Goal: Share content: Share content

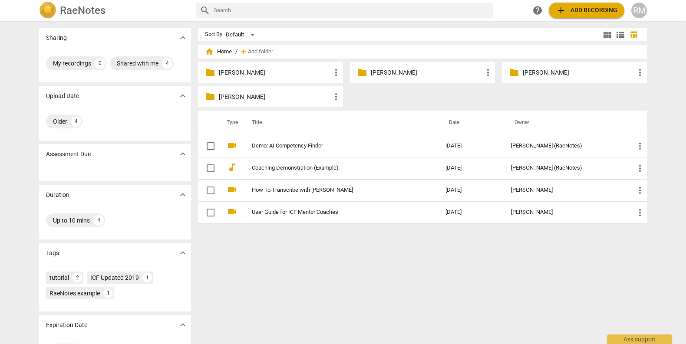
click at [308, 72] on p "[PERSON_NAME]" at bounding box center [275, 72] width 112 height 9
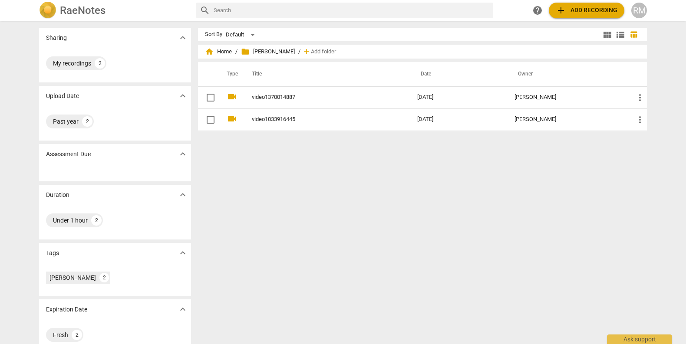
click at [590, 11] on span "add Add recording" at bounding box center [587, 10] width 62 height 10
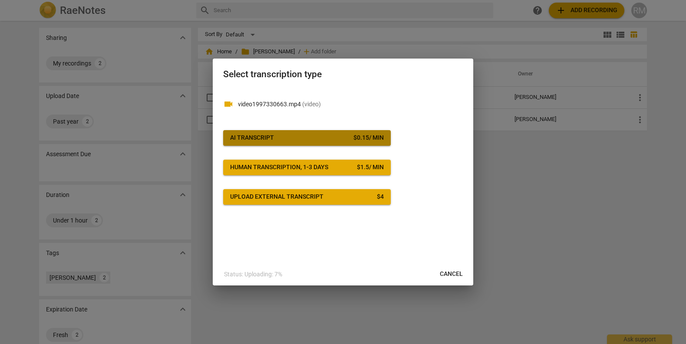
click at [344, 136] on span "AI Transcript $ 0.15 / min" at bounding box center [307, 138] width 154 height 9
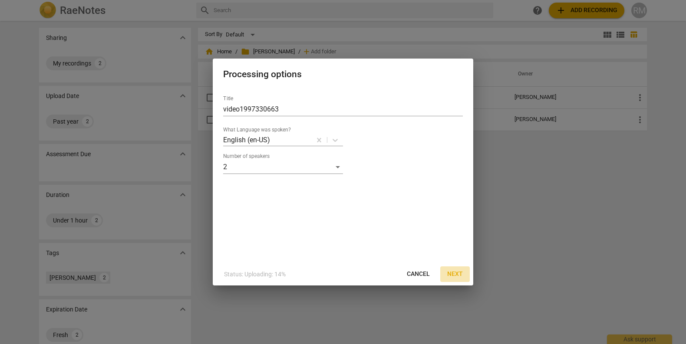
click at [462, 270] on span "Next" at bounding box center [455, 274] width 16 height 9
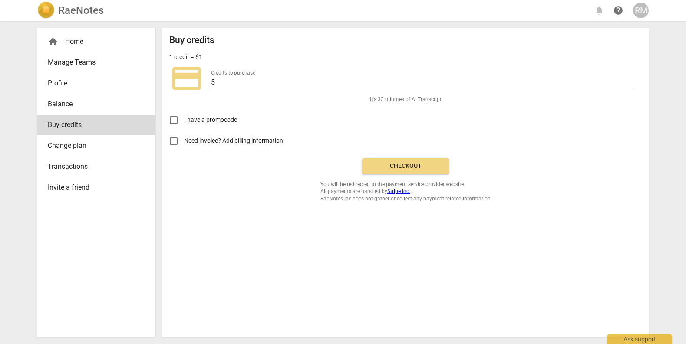
click at [423, 162] on span "Checkout" at bounding box center [405, 166] width 73 height 9
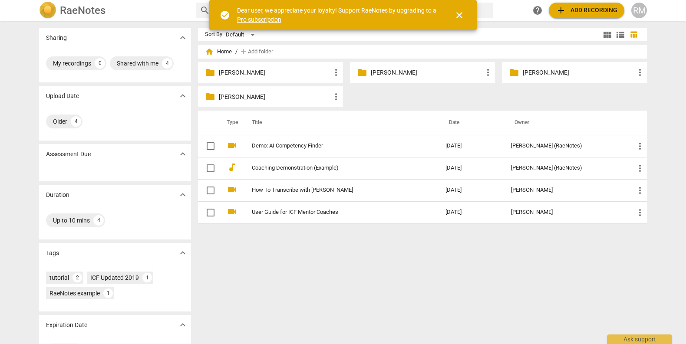
click at [401, 74] on p "[PERSON_NAME]" at bounding box center [427, 72] width 112 height 9
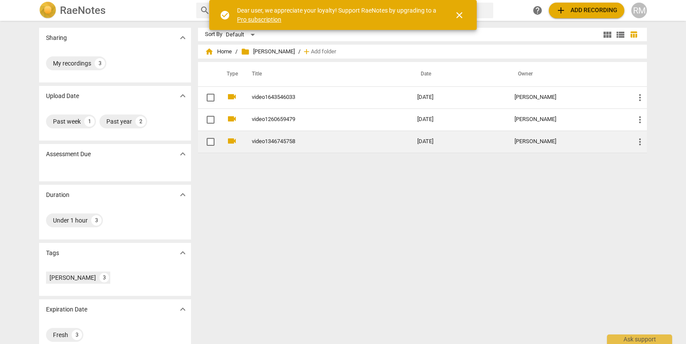
click at [282, 140] on link "video1346745758" at bounding box center [319, 142] width 134 height 7
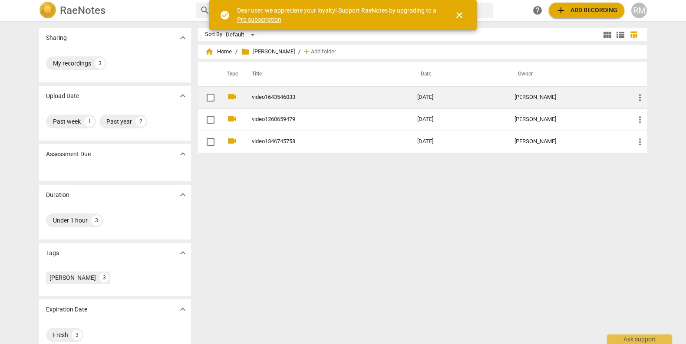
click at [315, 100] on link "video1643546033" at bounding box center [319, 97] width 134 height 7
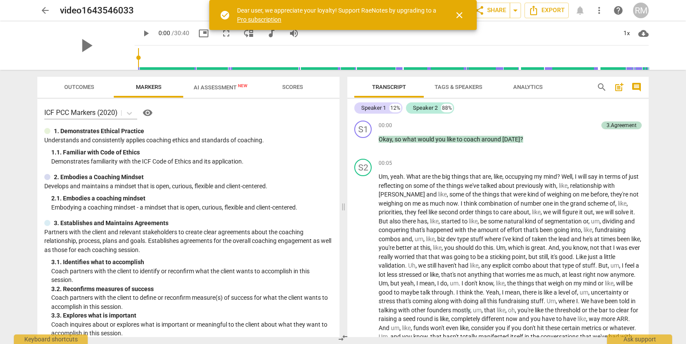
click at [326, 54] on input "range" at bounding box center [393, 58] width 511 height 28
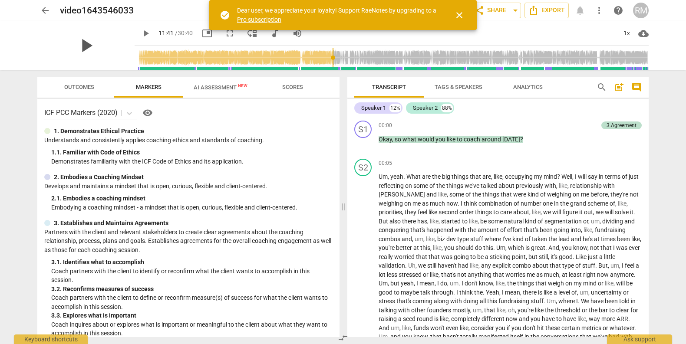
click at [80, 47] on span "play_arrow" at bounding box center [86, 45] width 23 height 23
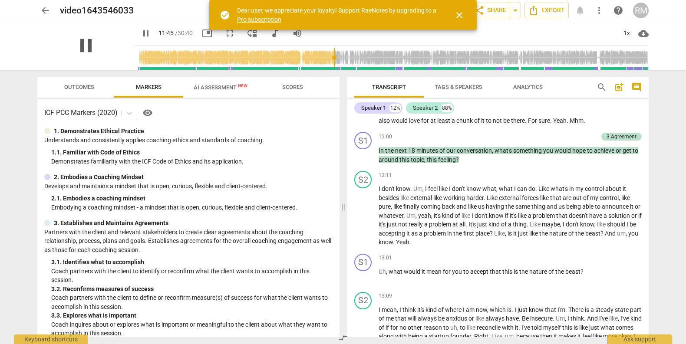
click at [81, 46] on span "pause" at bounding box center [86, 45] width 23 height 23
type input "706"
click at [457, 15] on span "close" at bounding box center [459, 15] width 10 height 10
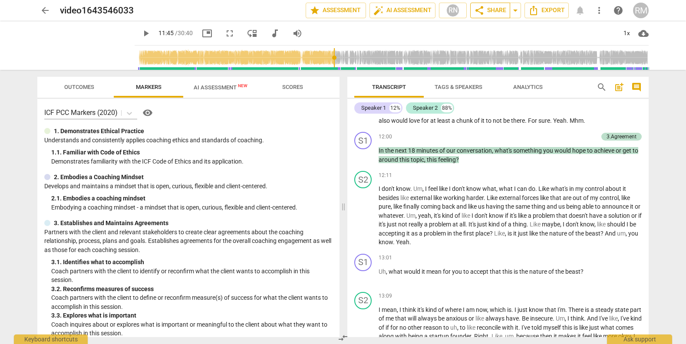
click at [494, 10] on span "share Share" at bounding box center [490, 10] width 32 height 10
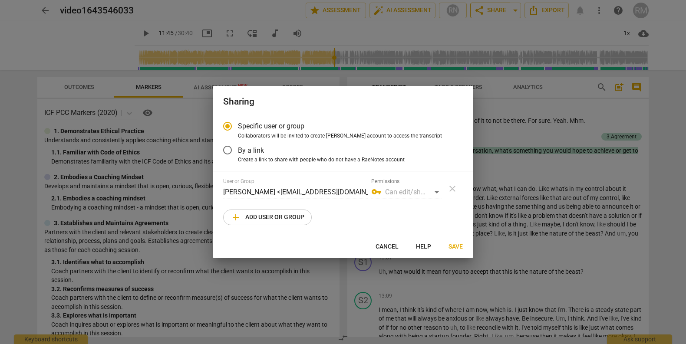
radio input "false"
click at [304, 154] on label "By a link" at bounding box center [336, 150] width 239 height 21
click at [238, 154] on input "By a link" at bounding box center [227, 150] width 21 height 21
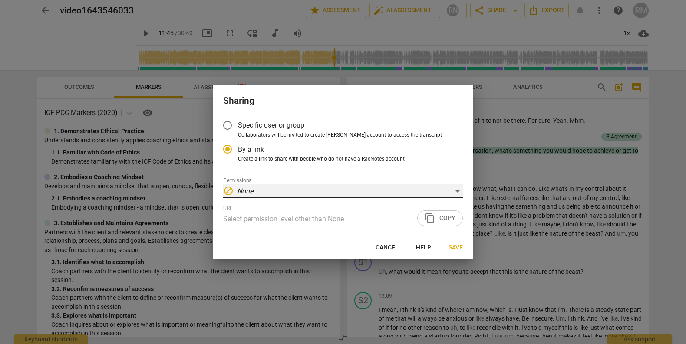
click at [277, 194] on div "block None" at bounding box center [343, 192] width 240 height 14
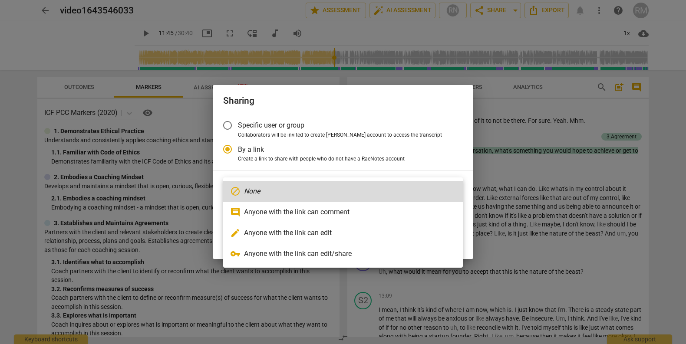
click at [284, 209] on li "comment Anyone with the link can comment" at bounding box center [343, 212] width 240 height 21
radio input "false"
type input "[URL][DOMAIN_NAME]"
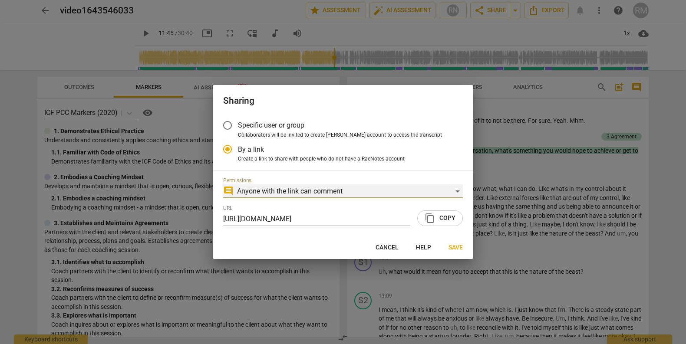
click at [396, 196] on div "comment Anyone with the link can comment" at bounding box center [343, 192] width 240 height 14
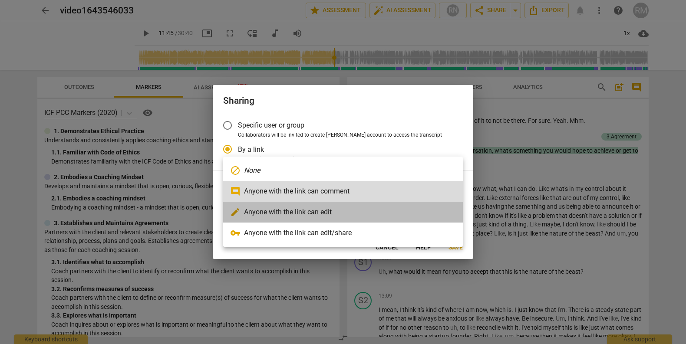
click at [389, 212] on li "edit Anyone with the link can edit" at bounding box center [343, 212] width 240 height 21
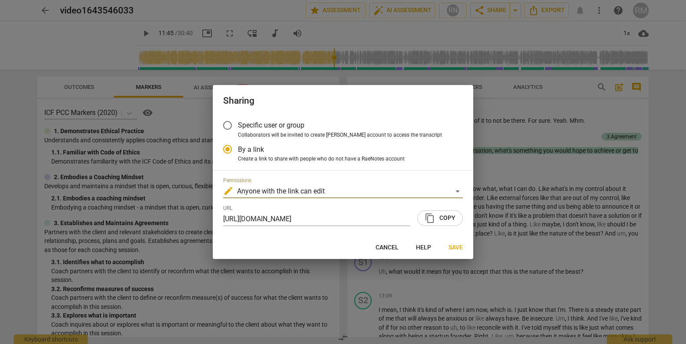
click at [451, 217] on span "content_copy Copy" at bounding box center [440, 218] width 31 height 10
click at [466, 243] on button "Save" at bounding box center [456, 248] width 28 height 16
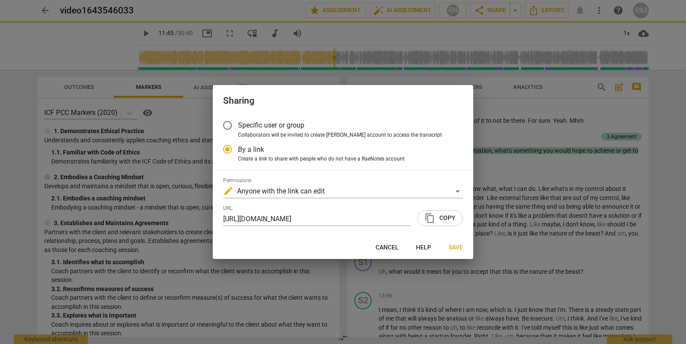
radio input "false"
